Goal: Information Seeking & Learning: Learn about a topic

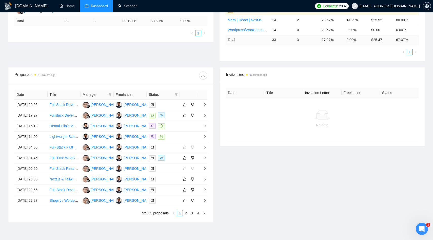
scroll to position [116, 0]
click at [66, 109] on td "Full Stack Developer for Next.js and Golang" at bounding box center [64, 104] width 33 height 11
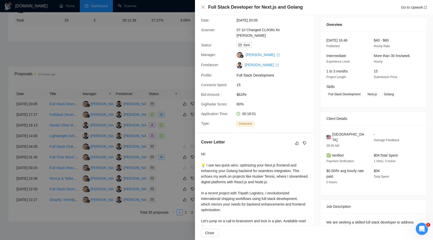
scroll to position [0, 0]
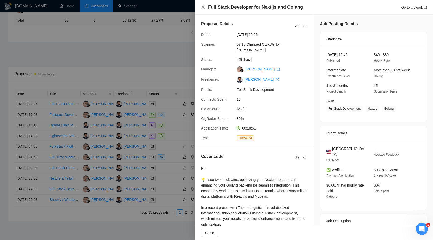
click at [110, 118] on div at bounding box center [216, 120] width 433 height 240
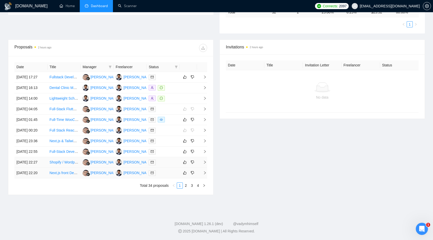
scroll to position [188, 0]
click at [186, 188] on link "2" at bounding box center [186, 185] width 6 height 6
click at [191, 187] on link "3" at bounding box center [192, 185] width 6 height 6
click at [198, 183] on link "4" at bounding box center [198, 185] width 6 height 6
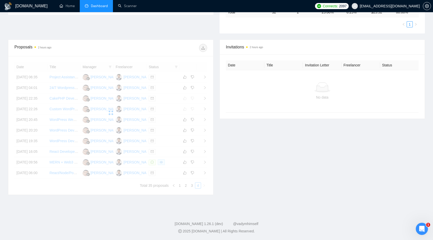
scroll to position [114, 0]
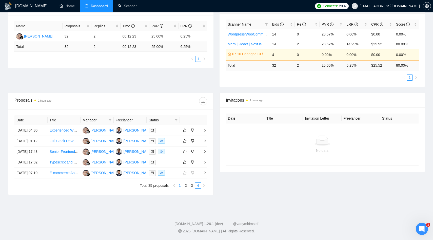
click at [179, 186] on link "1" at bounding box center [180, 185] width 6 height 6
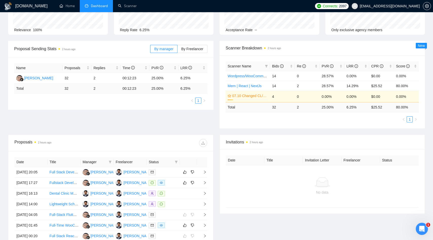
scroll to position [0, 0]
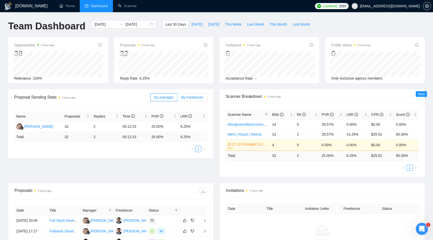
click at [198, 98] on span "By Freelancer" at bounding box center [192, 97] width 22 height 4
click at [177, 98] on input "By Freelancer" at bounding box center [177, 98] width 0 height 0
click at [168, 99] on span "By manager" at bounding box center [163, 97] width 19 height 4
click at [150, 98] on input "By manager" at bounding box center [150, 98] width 0 height 0
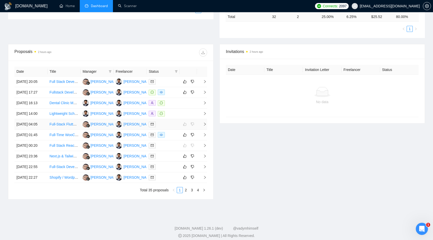
scroll to position [137, 0]
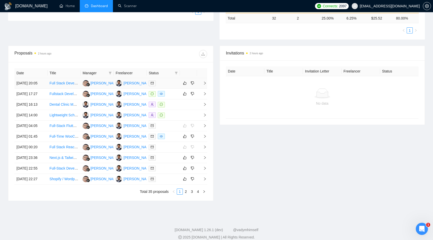
click at [44, 89] on td "[DATE] 20:05" at bounding box center [30, 83] width 33 height 11
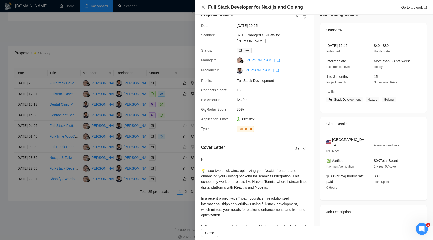
scroll to position [0, 0]
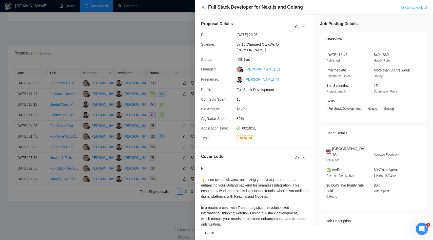
click at [418, 6] on link "Go to Upwork" at bounding box center [414, 7] width 26 height 4
